Goal: Task Accomplishment & Management: Manage account settings

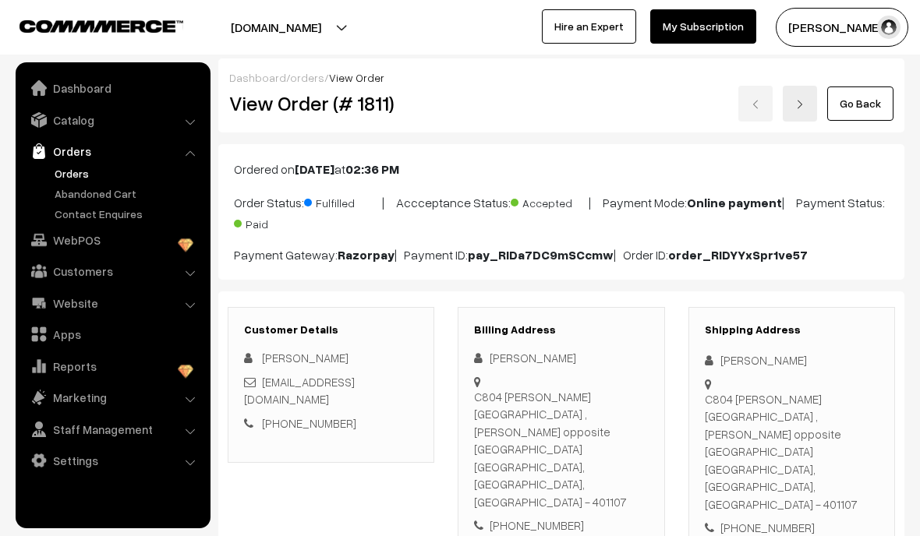
scroll to position [1236, 0]
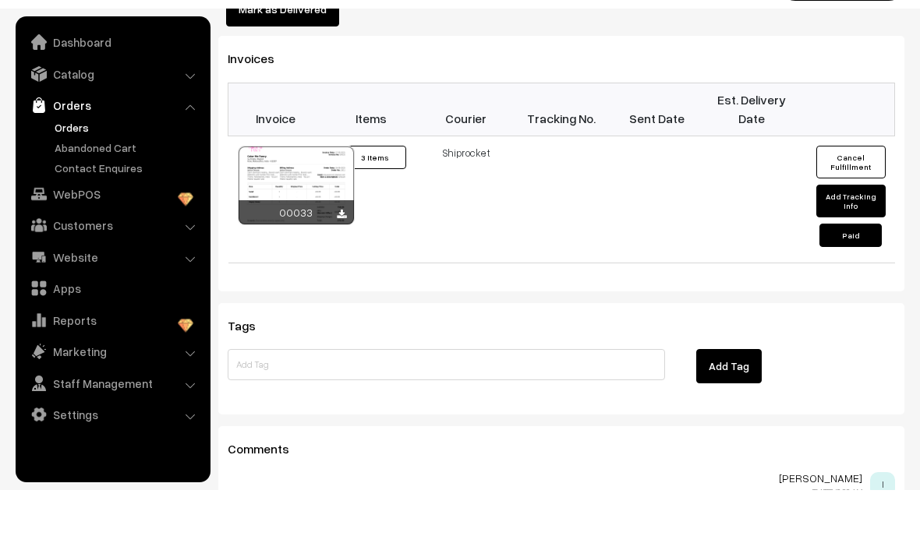
click at [68, 165] on link "Orders" at bounding box center [128, 173] width 154 height 16
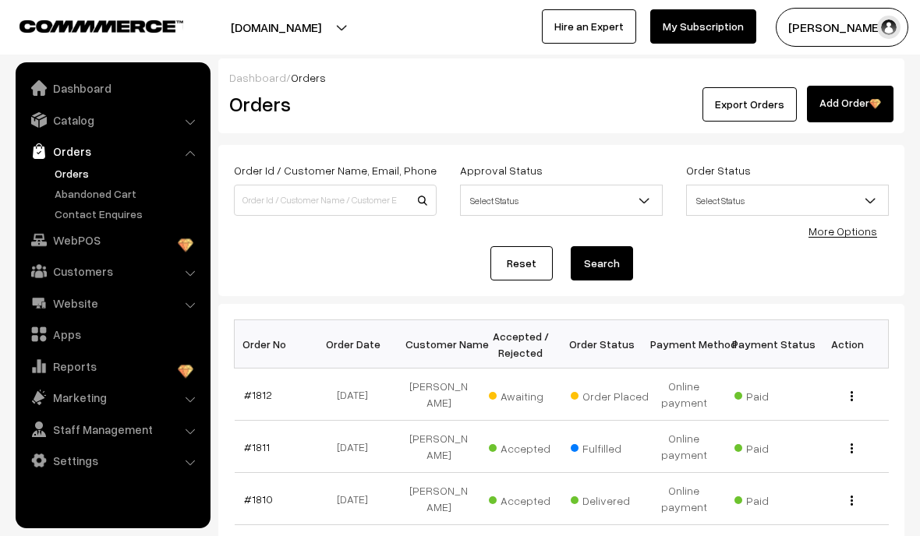
click at [256, 397] on link "#1812" at bounding box center [258, 394] width 28 height 13
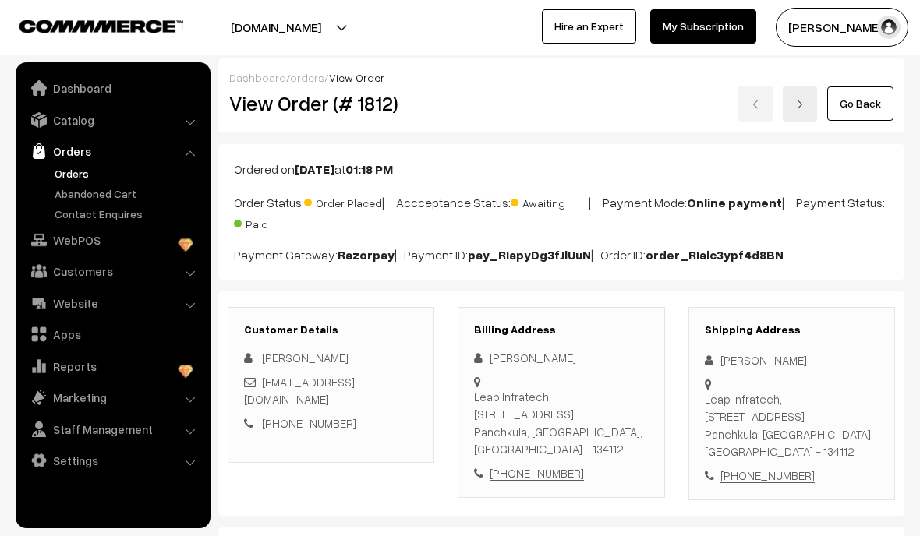
click at [75, 152] on link "Orders" at bounding box center [112, 151] width 186 height 28
click at [70, 172] on link "Orders" at bounding box center [128, 173] width 154 height 16
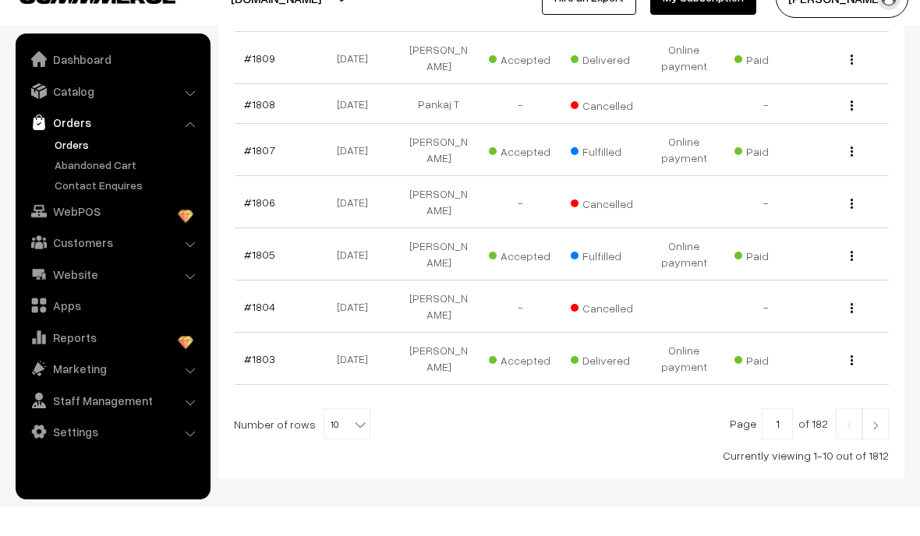
scroll to position [539, 0]
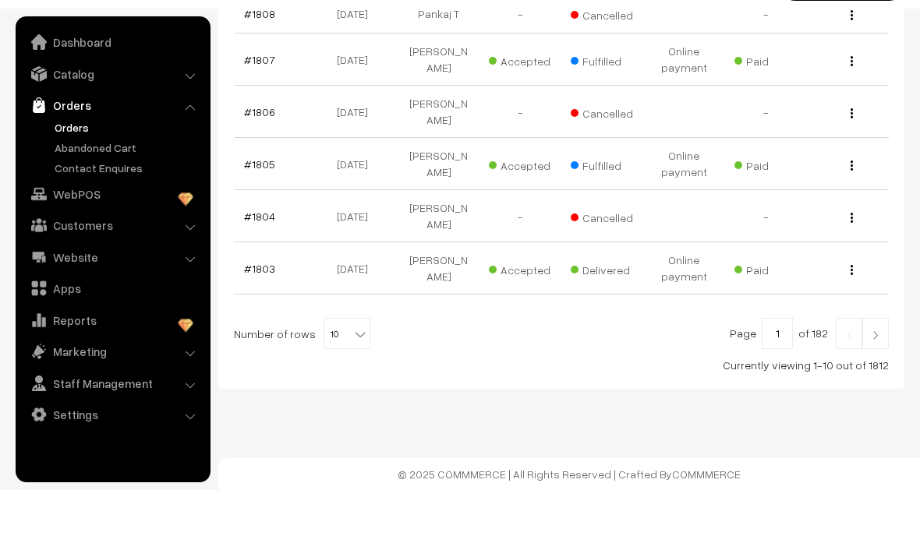
click at [341, 365] on span "10" at bounding box center [346, 380] width 45 height 31
select select "50"
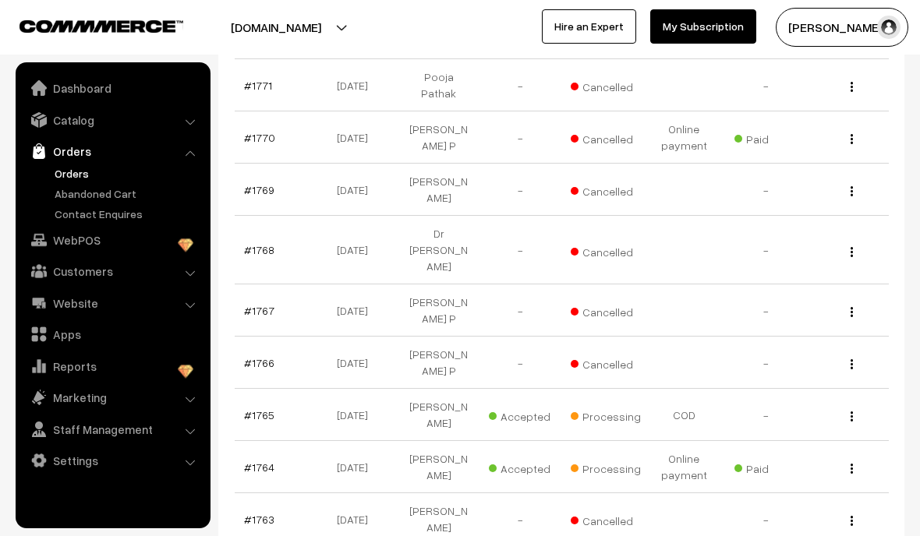
scroll to position [2454, 0]
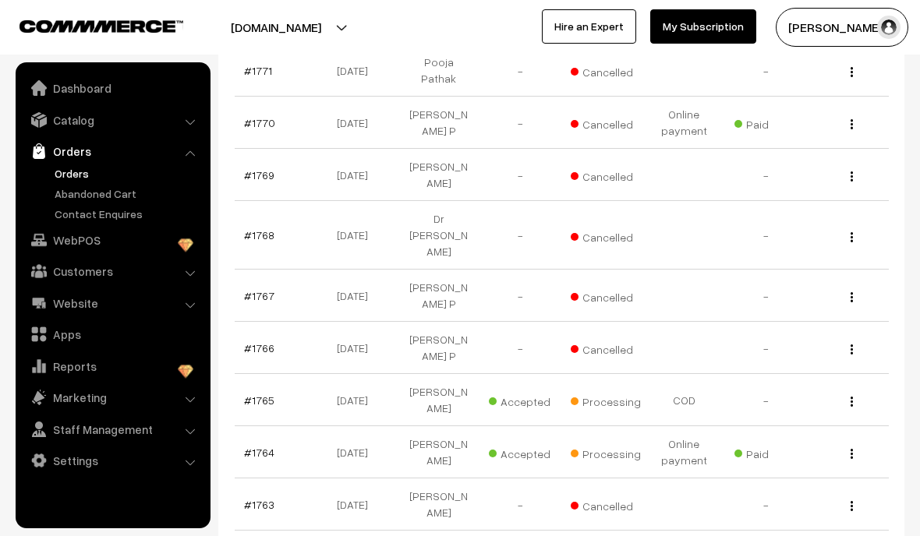
select select "100"
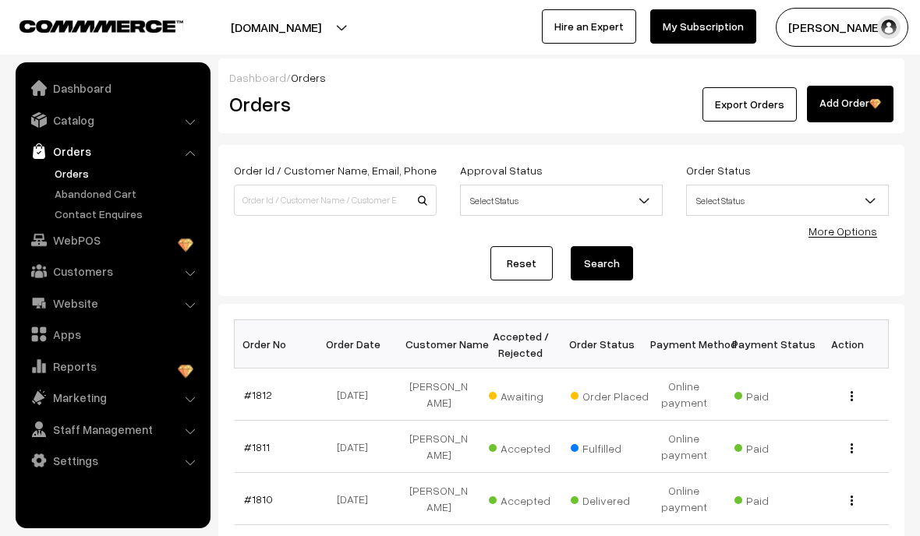
click at [261, 392] on link "#1812" at bounding box center [258, 394] width 28 height 13
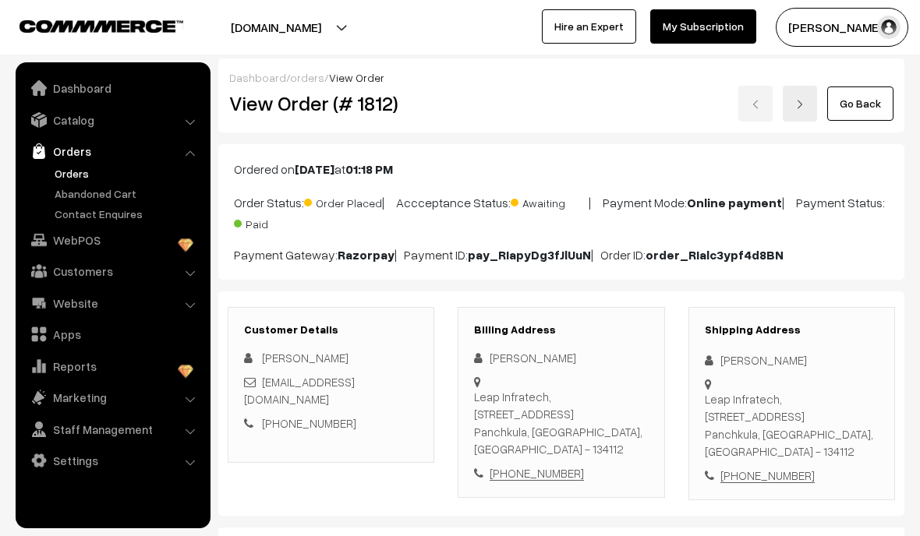
click at [76, 178] on link "Orders" at bounding box center [128, 173] width 154 height 16
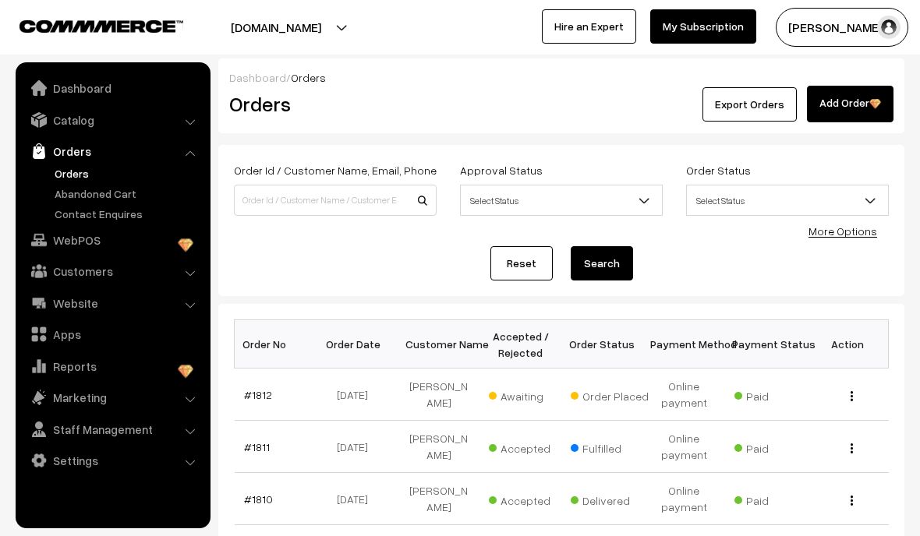
click at [257, 398] on link "#1812" at bounding box center [258, 394] width 28 height 13
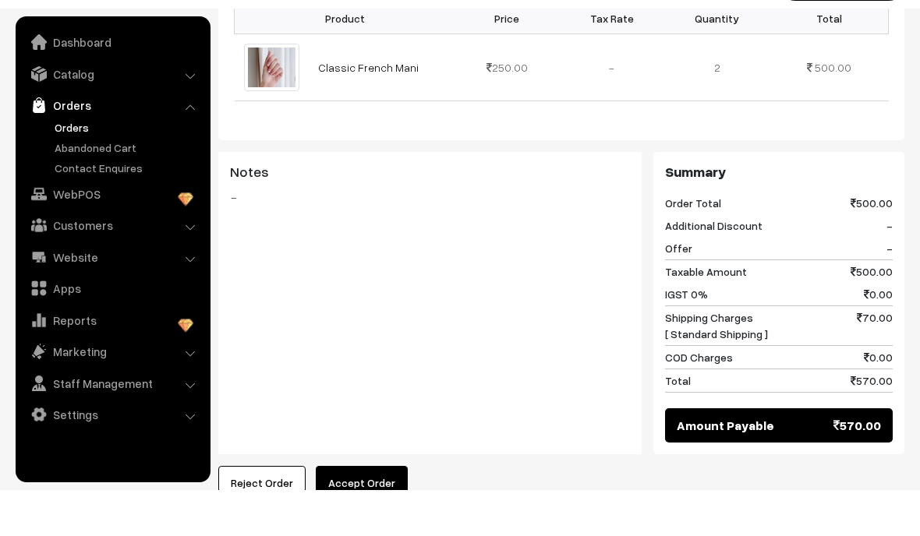
scroll to position [497, 0]
click at [342, 511] on button "Accept Order" at bounding box center [362, 528] width 92 height 34
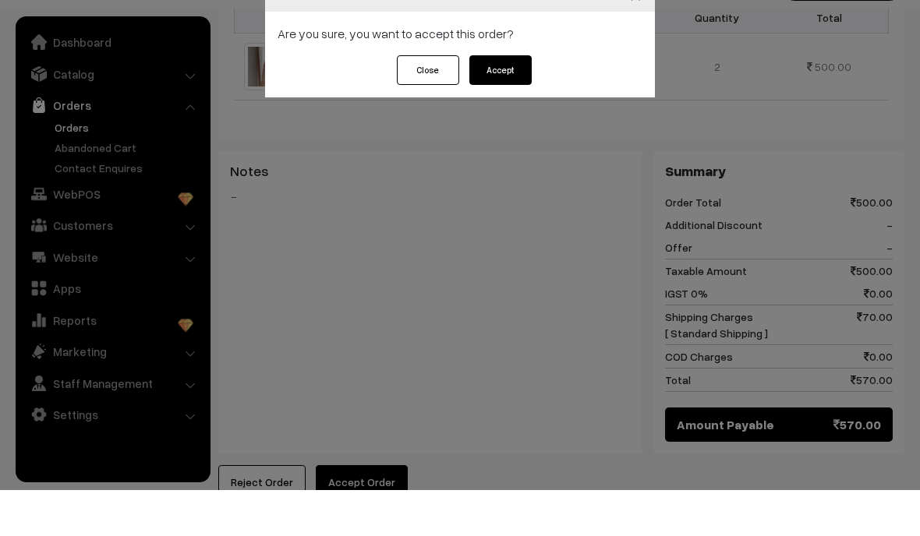
click at [497, 101] on button "Accept" at bounding box center [500, 116] width 62 height 30
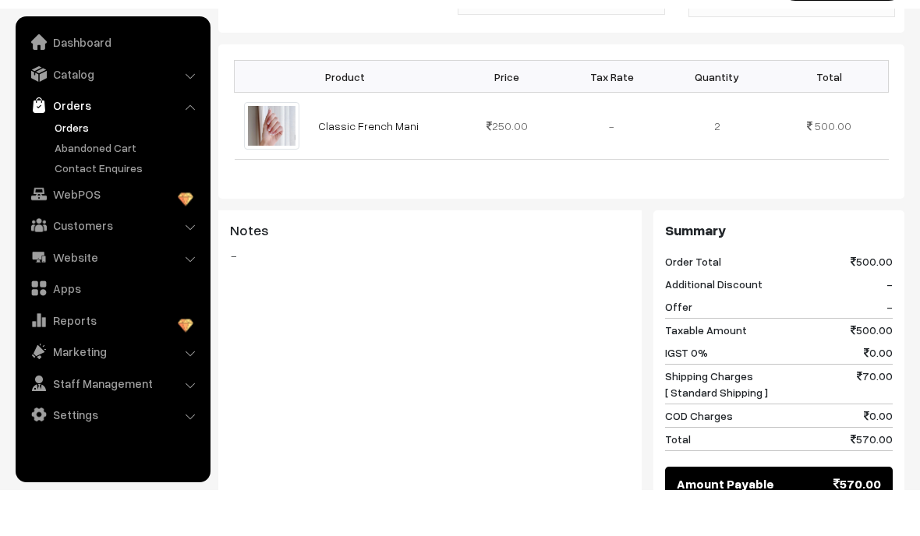
scroll to position [519, 0]
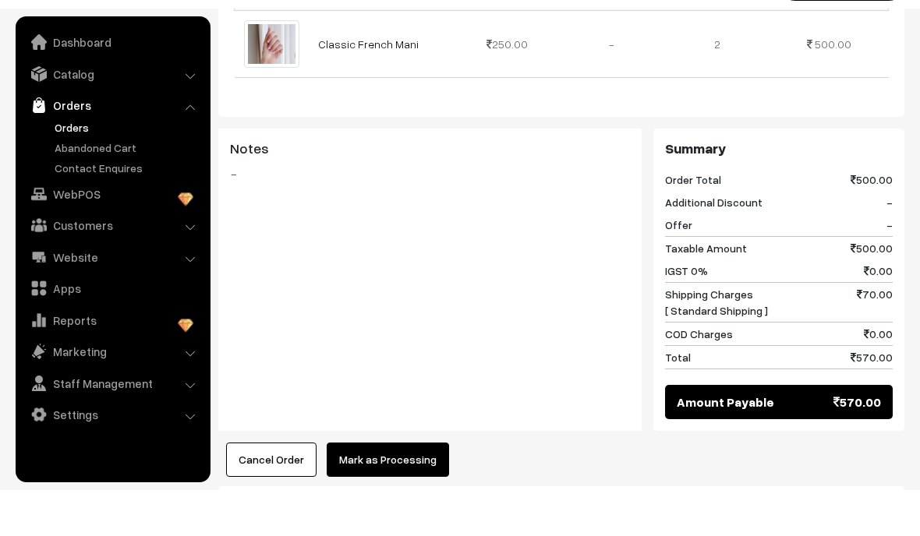
click at [368, 489] on button "Mark as Processing" at bounding box center [388, 506] width 122 height 34
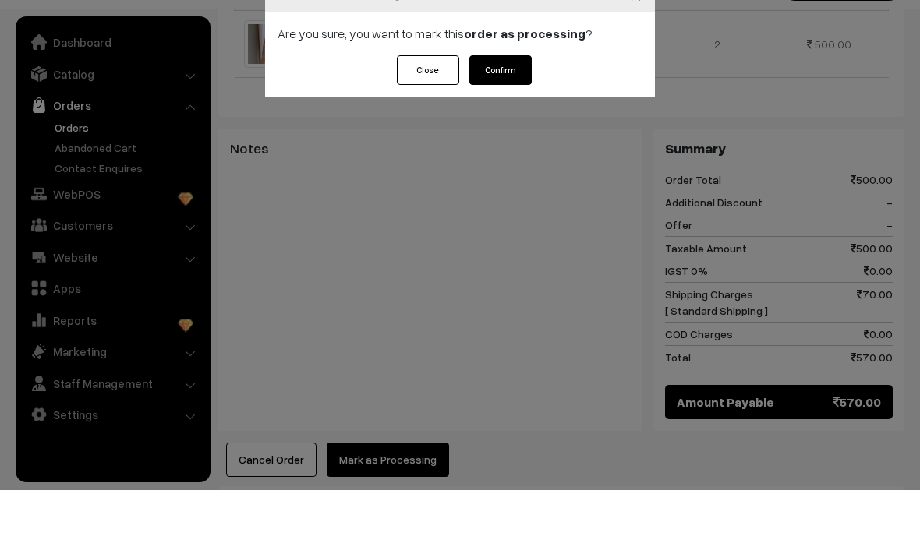
click at [497, 101] on button "Confirm" at bounding box center [500, 116] width 62 height 30
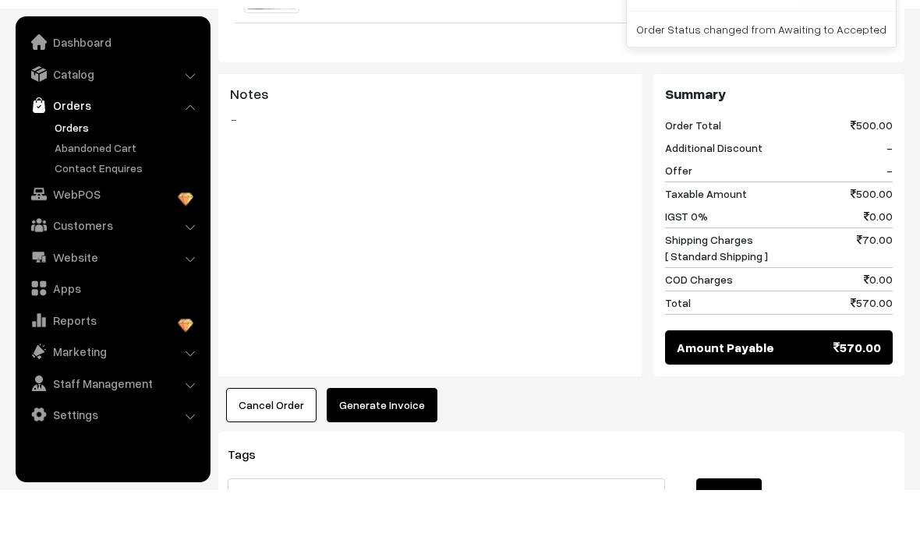
scroll to position [578, 0]
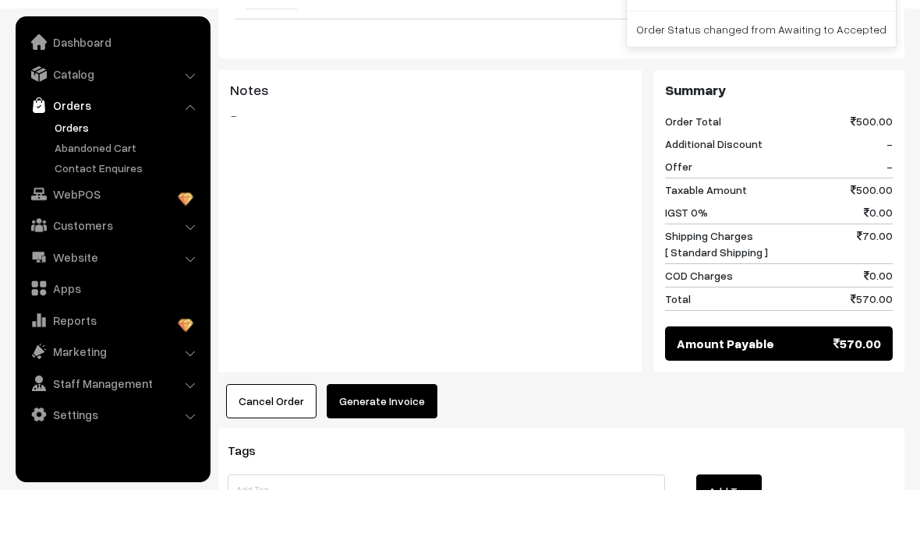
click at [354, 430] on button "Generate Invoice" at bounding box center [382, 447] width 111 height 34
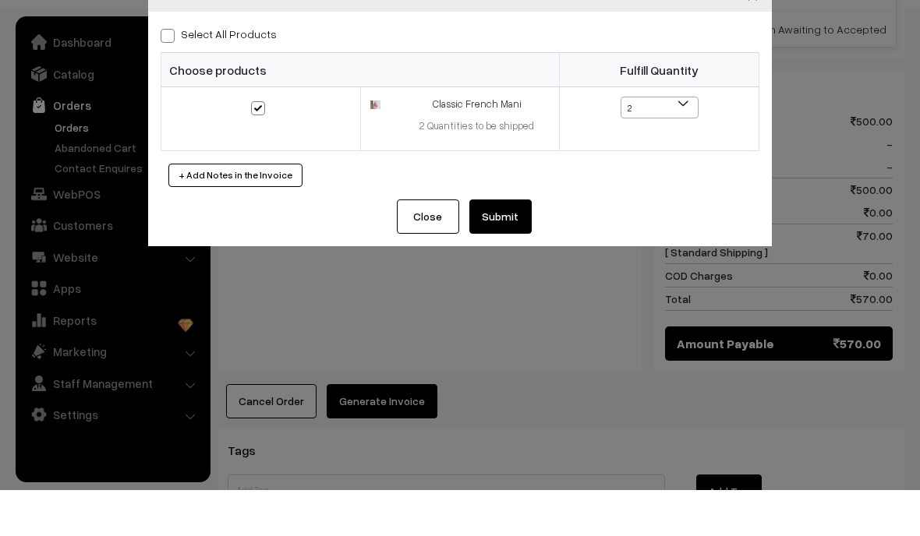
click at [182, 72] on label "Select All Products" at bounding box center [219, 80] width 116 height 16
click at [171, 74] on input "Select All Products" at bounding box center [166, 79] width 10 height 10
checkbox input "true"
click at [500, 246] on button "Submit" at bounding box center [500, 263] width 62 height 34
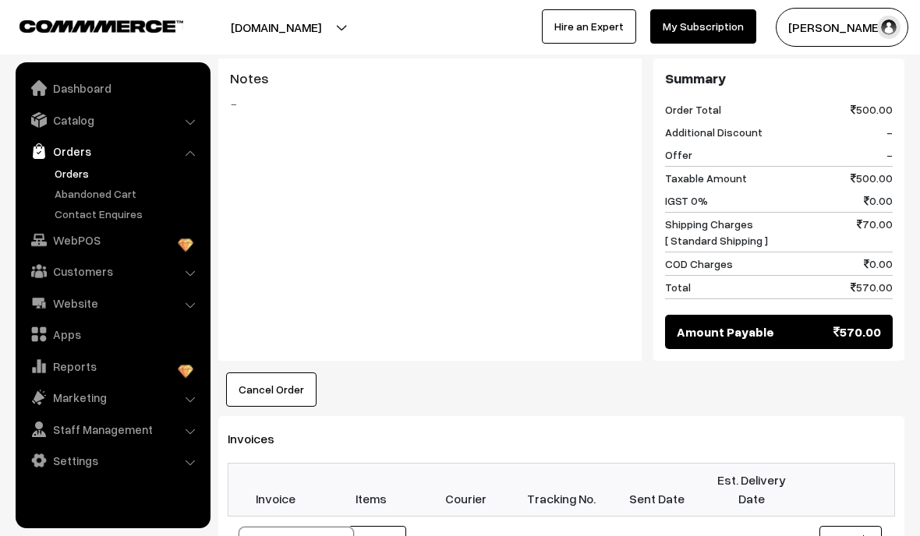
scroll to position [626, 0]
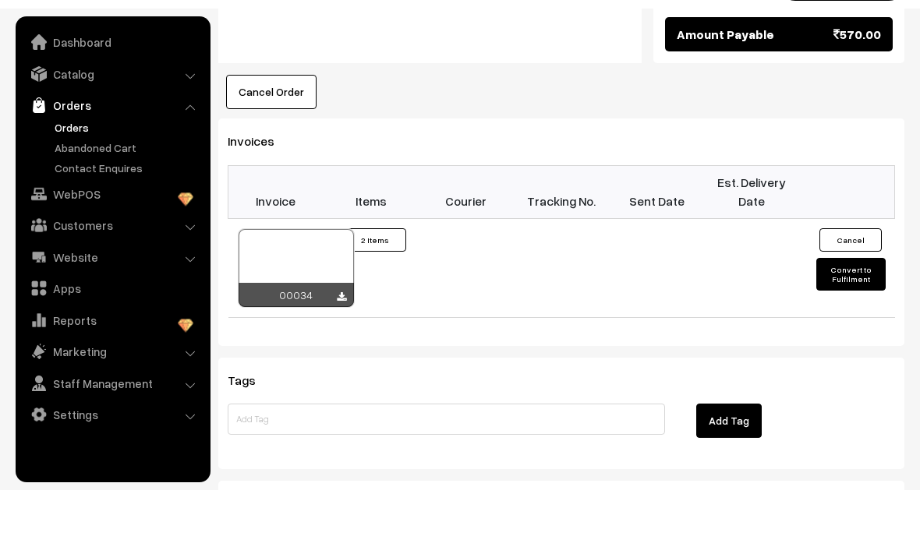
scroll to position [901, 0]
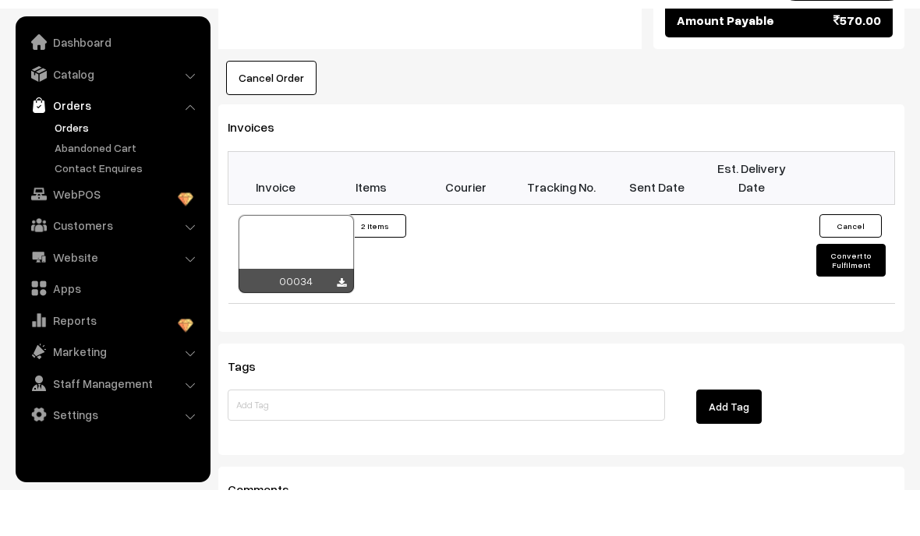
click at [857, 290] on button "Convert to Fulfilment" at bounding box center [850, 306] width 69 height 33
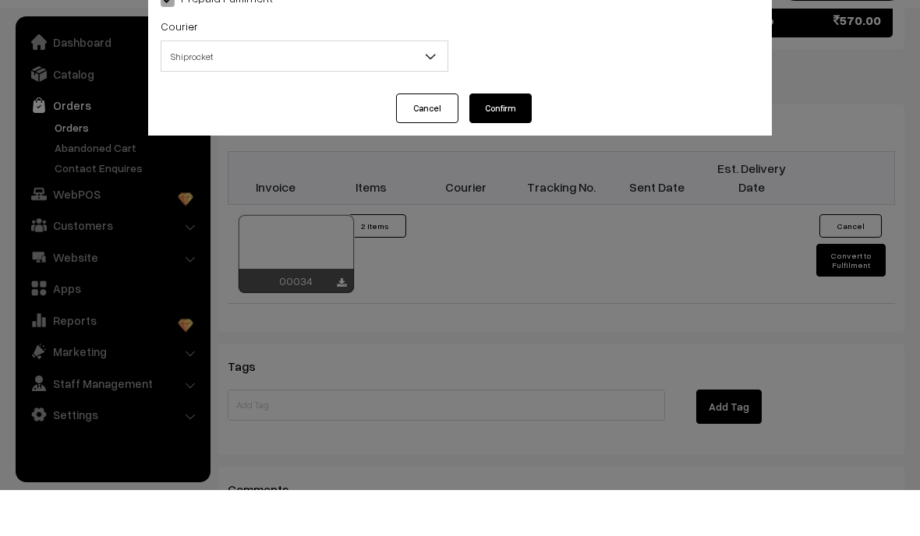
click at [242, 89] on span "Shiprocket" at bounding box center [304, 102] width 286 height 27
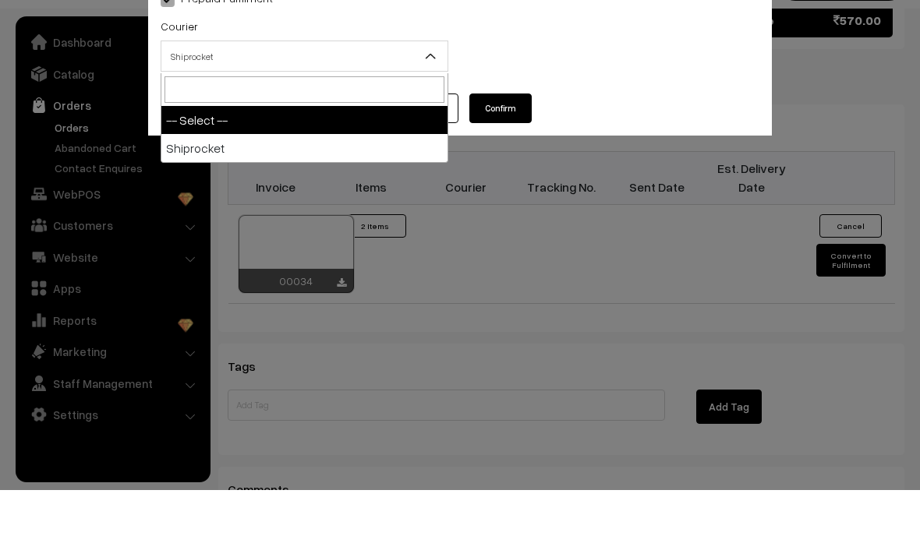
select select "1"
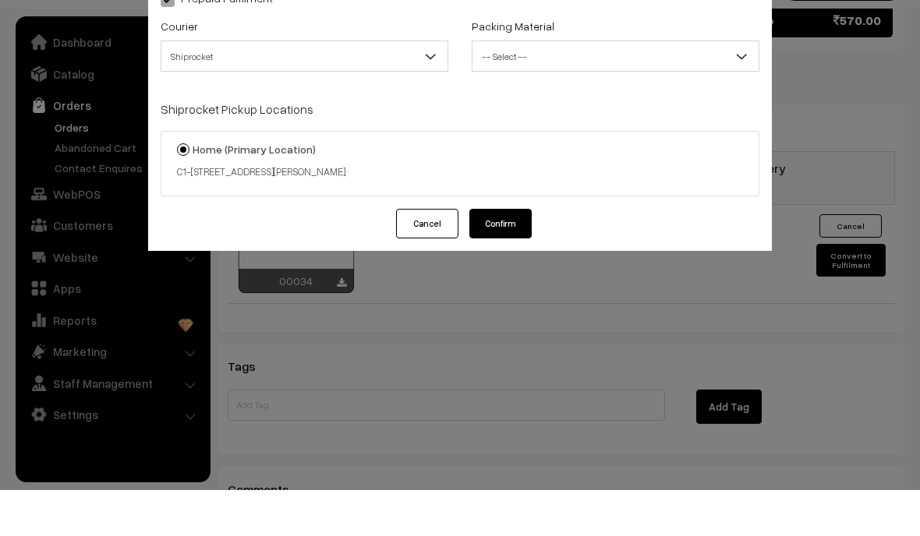
click at [506, 89] on span "-- Select --" at bounding box center [616, 102] width 286 height 27
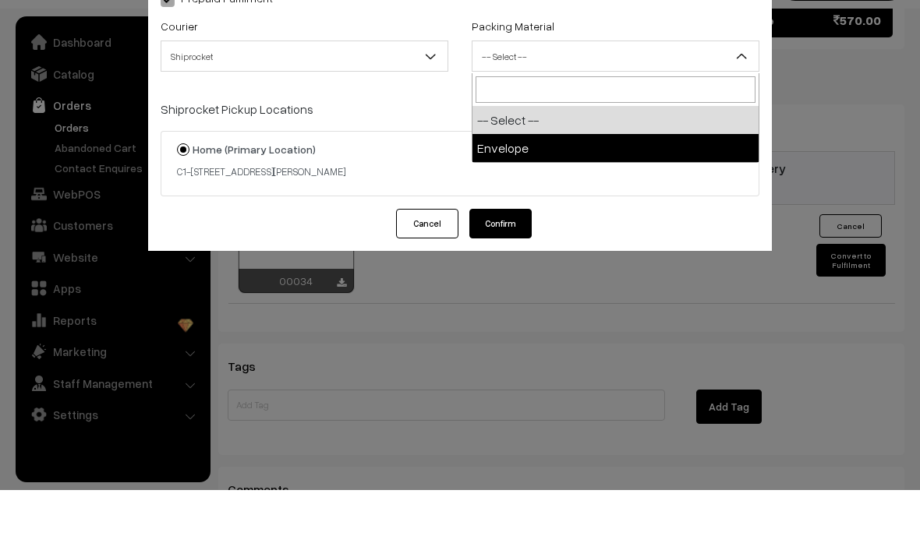
select select "1"
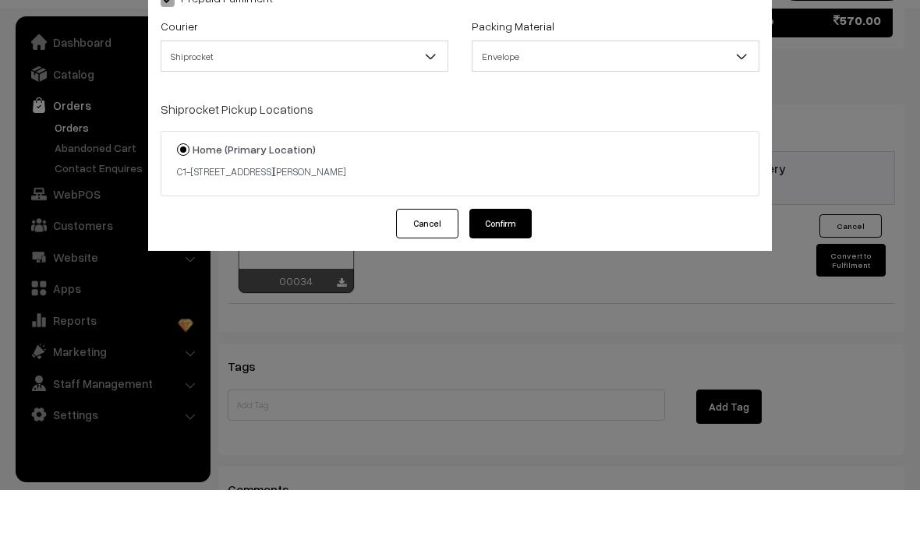
click at [500, 255] on button "Confirm" at bounding box center [500, 270] width 62 height 30
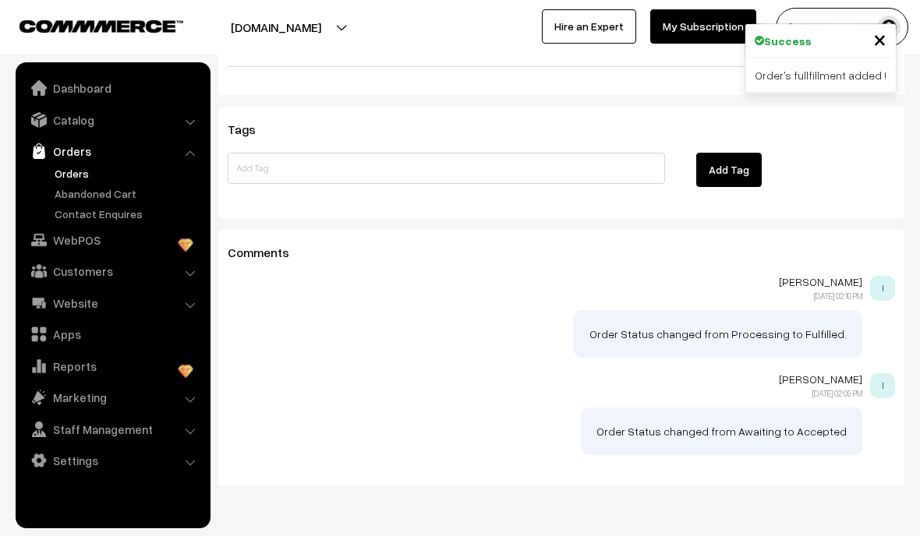
scroll to position [1223, 0]
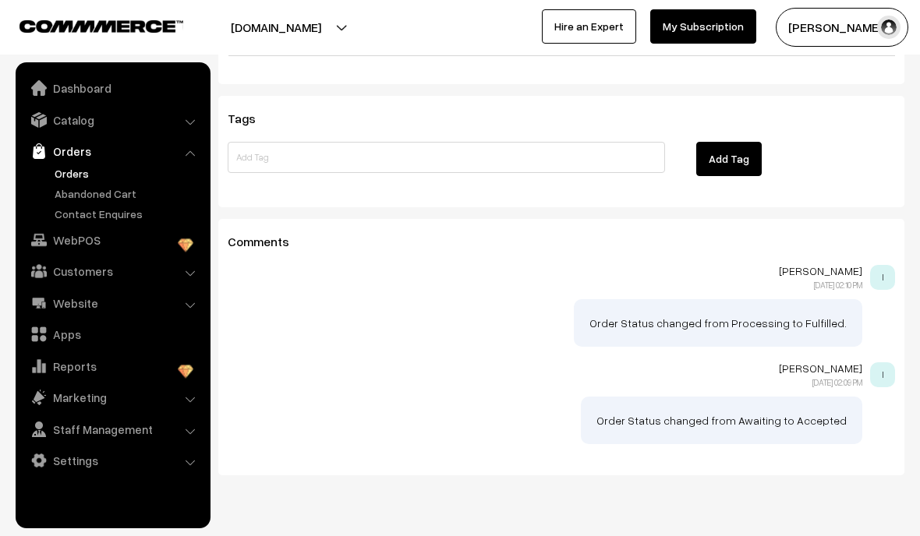
click at [58, 140] on link "Orders" at bounding box center [112, 151] width 186 height 28
click at [58, 171] on link "Orders" at bounding box center [128, 173] width 154 height 16
